Goal: Task Accomplishment & Management: Manage account settings

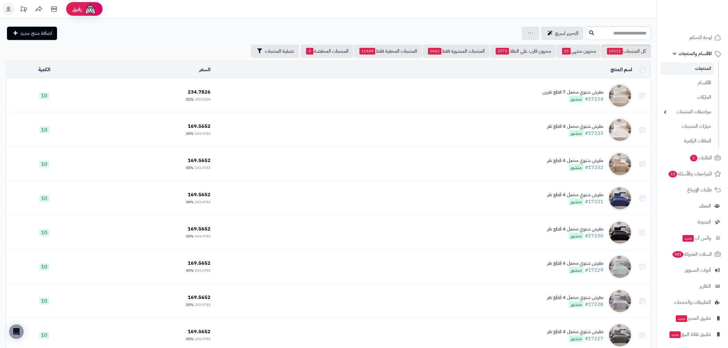
click at [633, 55] on link "كل المنتجات 14111" at bounding box center [625, 51] width 49 height 13
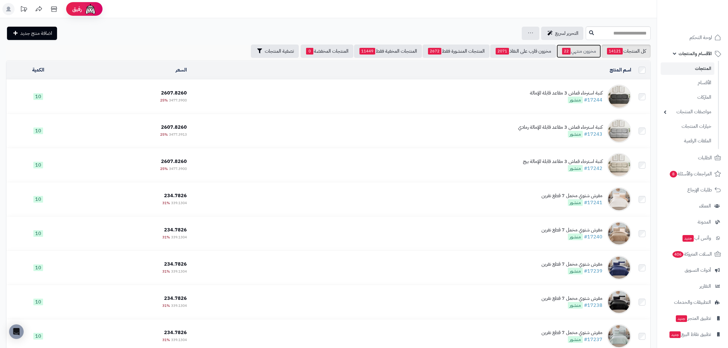
click at [577, 52] on link "مخزون منتهي 22" at bounding box center [578, 51] width 44 height 13
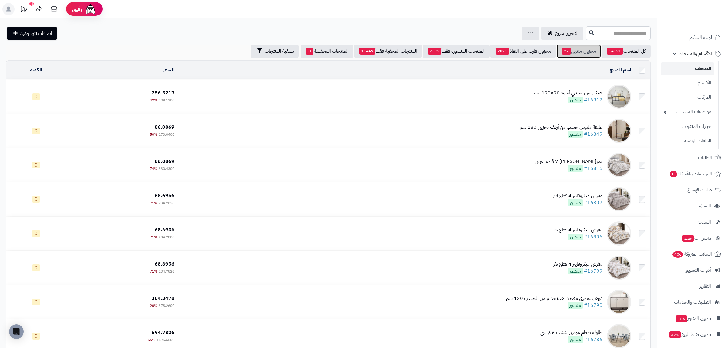
click at [562, 52] on span "22" at bounding box center [566, 51] width 8 height 7
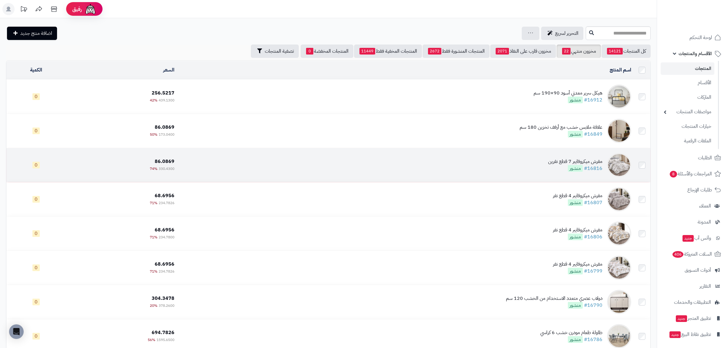
scroll to position [141, 0]
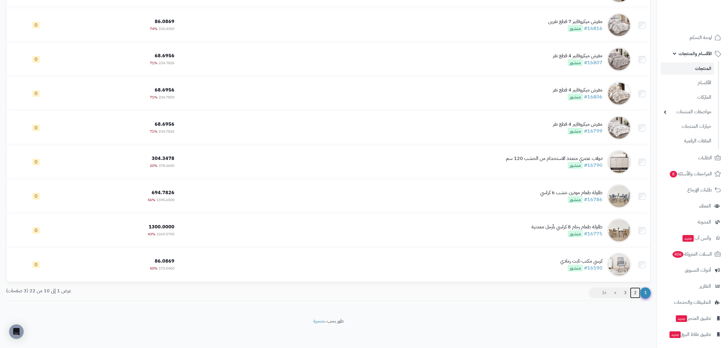
click at [635, 294] on link "2" at bounding box center [635, 293] width 10 height 11
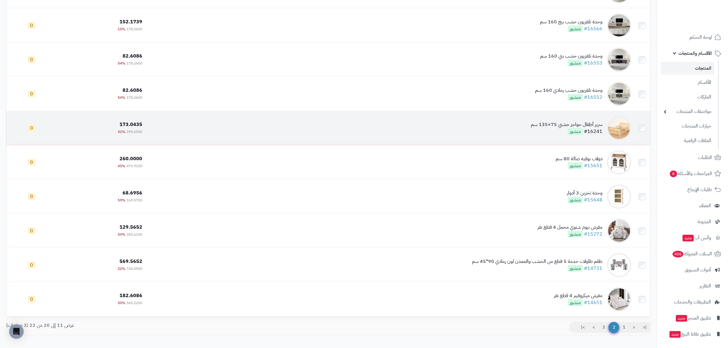
scroll to position [141, 0]
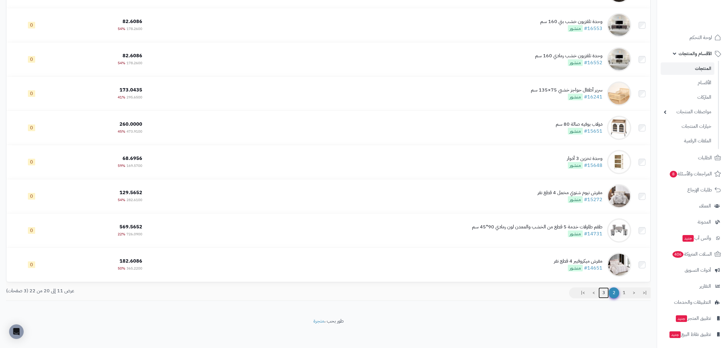
click at [603, 294] on link "3" at bounding box center [603, 293] width 10 height 11
